Goal: Find specific page/section: Find specific page/section

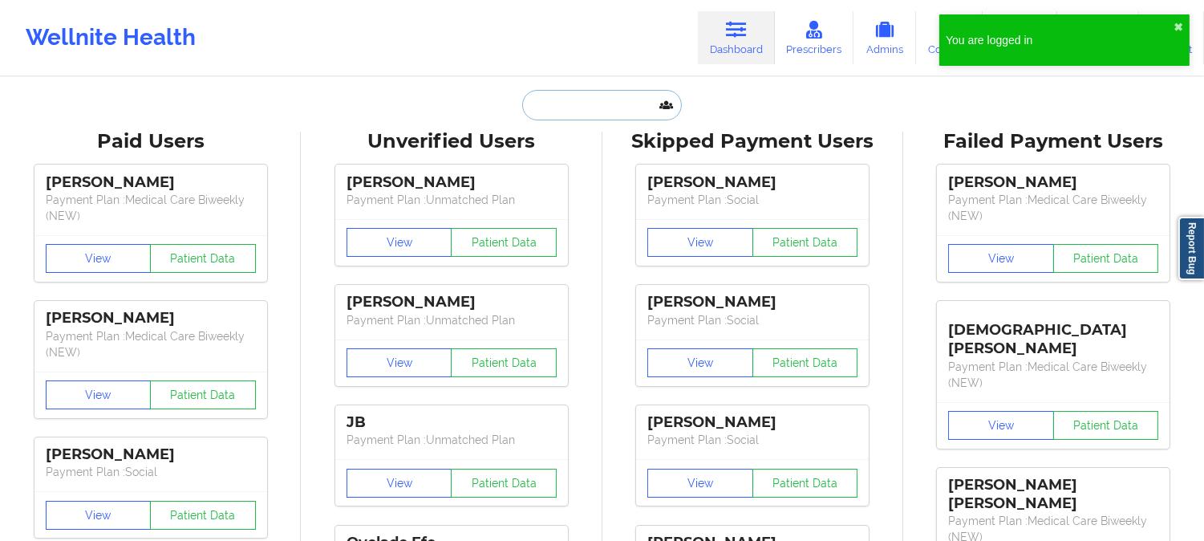
click at [597, 111] on input "text" at bounding box center [601, 105] width 159 height 30
click at [1182, 22] on button "✖︎" at bounding box center [1178, 27] width 10 height 13
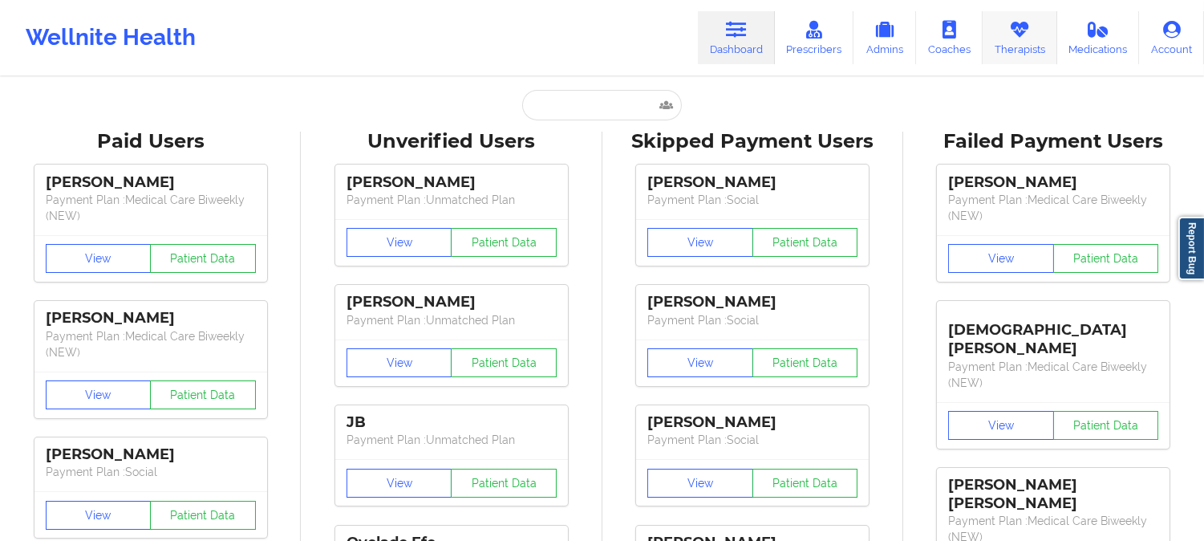
click at [1012, 43] on link "Therapists" at bounding box center [1019, 37] width 75 height 53
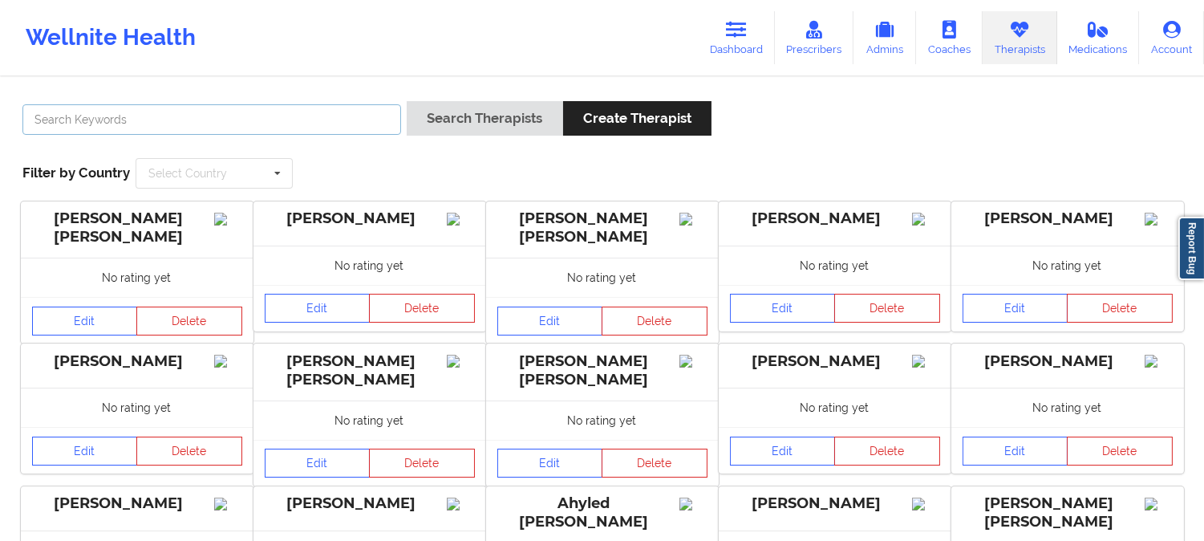
drag, startPoint x: 282, startPoint y: 128, endPoint x: 297, endPoint y: 128, distance: 14.4
click at [282, 128] on input "text" at bounding box center [211, 119] width 379 height 30
paste input "[PERSON_NAME]"
type input "[PERSON_NAME]"
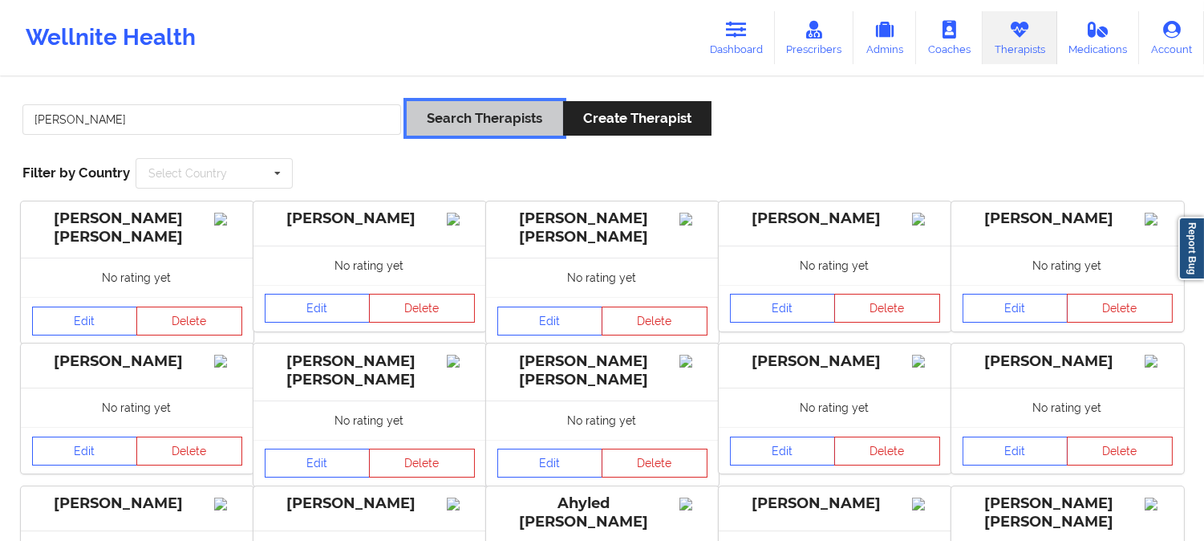
click at [465, 116] on button "Search Therapists" at bounding box center [485, 118] width 156 height 34
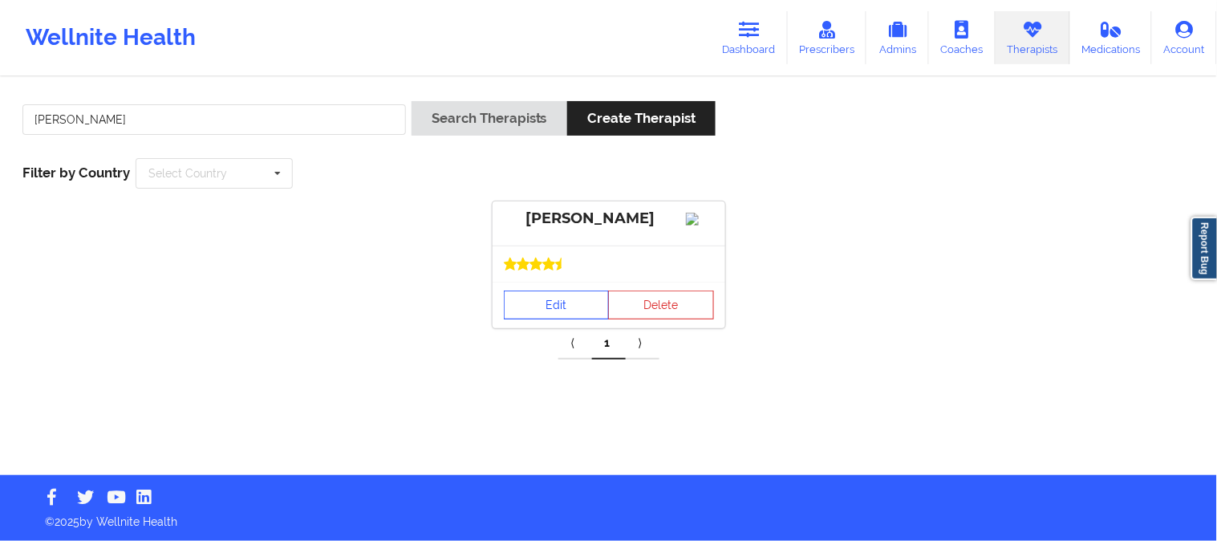
click at [551, 314] on link "Edit" at bounding box center [557, 304] width 106 height 29
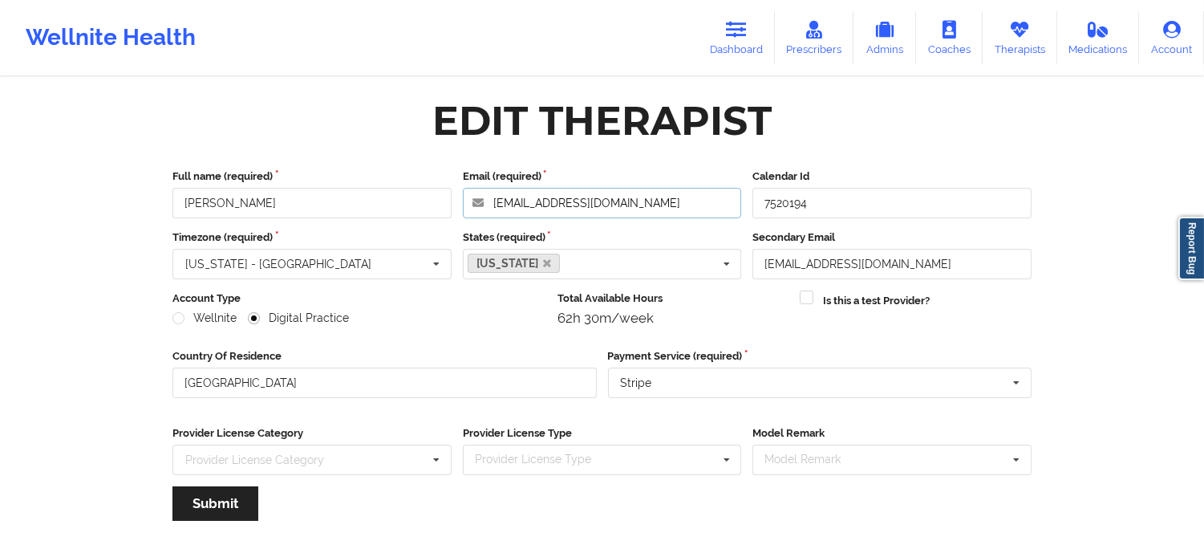
drag, startPoint x: 619, startPoint y: 205, endPoint x: 418, endPoint y: 205, distance: 201.3
click at [422, 205] on div "Full name (required) [PERSON_NAME] Email (required) [EMAIL_ADDRESS][DOMAIN_NAME…" at bounding box center [602, 193] width 870 height 50
click at [818, 33] on icon at bounding box center [814, 30] width 21 height 18
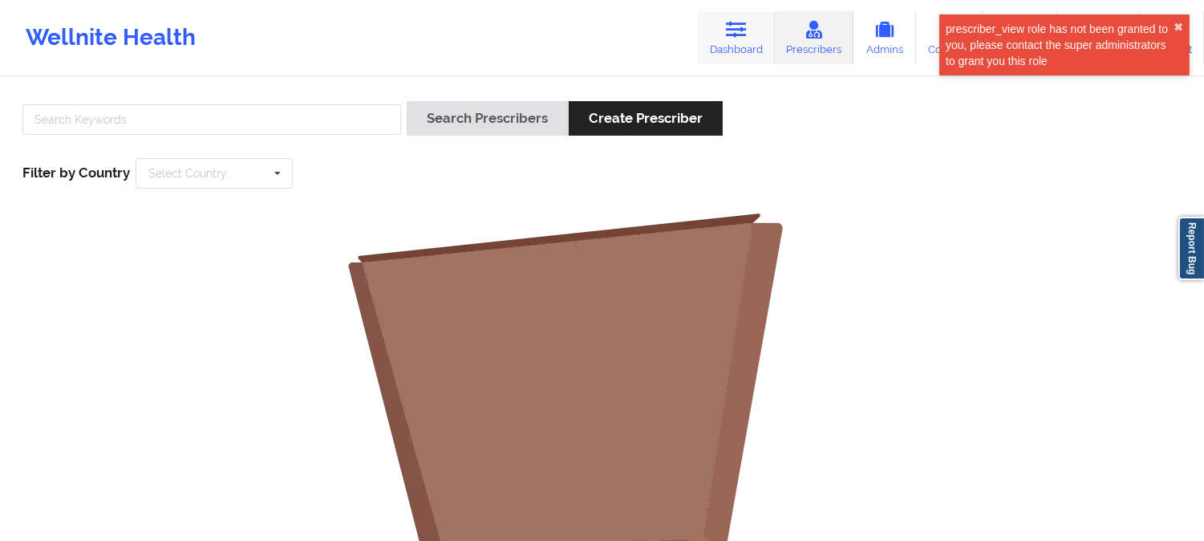
click at [731, 38] on icon at bounding box center [736, 30] width 21 height 18
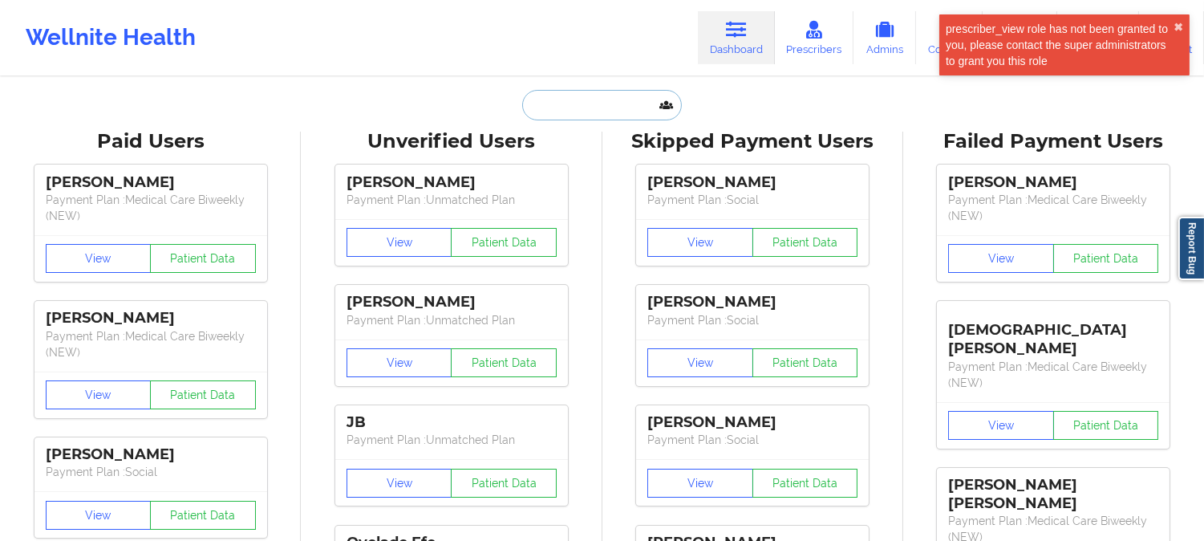
drag, startPoint x: 603, startPoint y: 111, endPoint x: 614, endPoint y: 111, distance: 10.4
click at [602, 111] on input "text" at bounding box center [601, 105] width 159 height 30
paste input "[PERSON_NAME]"
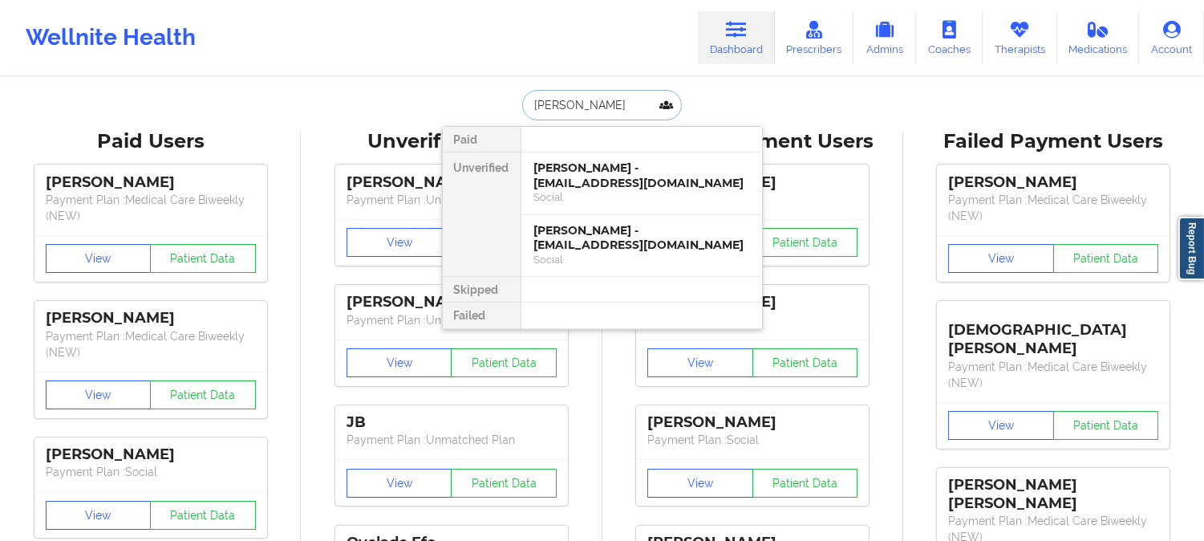
type input "[PERSON_NAME]"
